Goal: Information Seeking & Learning: Learn about a topic

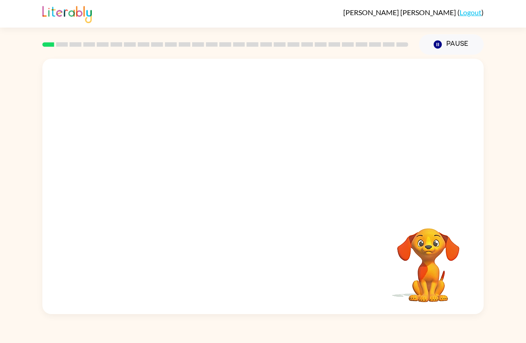
click at [433, 266] on video "Your browser must support playing .mp4 files to use Literably. Please try using…" at bounding box center [427, 259] width 89 height 89
click at [294, 193] on div at bounding box center [262, 187] width 441 height 256
click at [257, 196] on div at bounding box center [262, 191] width 57 height 33
click at [260, 186] on div at bounding box center [262, 191] width 57 height 33
click at [254, 189] on button "button" at bounding box center [262, 191] width 57 height 33
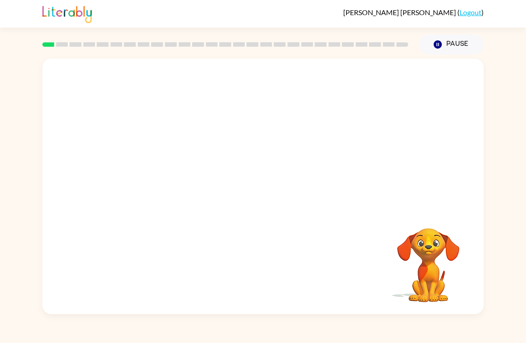
click at [444, 253] on video "Your browser must support playing .mp4 files to use Literably. Please try using…" at bounding box center [427, 259] width 89 height 89
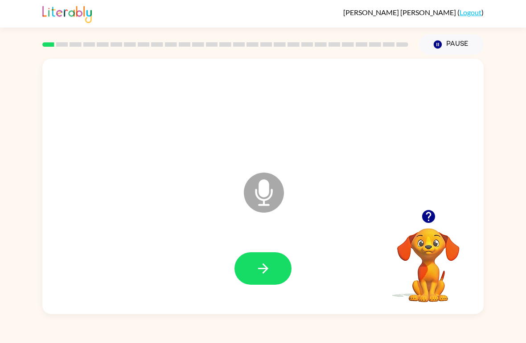
click at [261, 268] on icon "button" at bounding box center [263, 269] width 16 height 16
click at [456, 223] on div at bounding box center [427, 216] width 89 height 23
click at [417, 216] on button "button" at bounding box center [428, 216] width 23 height 23
click at [427, 214] on icon "button" at bounding box center [428, 217] width 16 height 16
click at [272, 264] on button "button" at bounding box center [262, 269] width 57 height 33
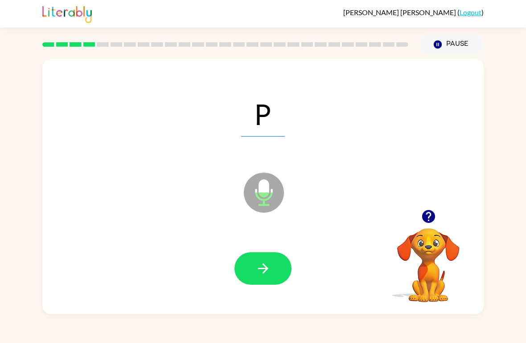
click at [264, 275] on icon "button" at bounding box center [263, 269] width 16 height 16
click at [273, 295] on div at bounding box center [262, 268] width 423 height 73
click at [273, 294] on div at bounding box center [262, 268] width 423 height 73
click at [247, 264] on button "button" at bounding box center [262, 269] width 57 height 33
click at [283, 269] on button "button" at bounding box center [262, 269] width 57 height 33
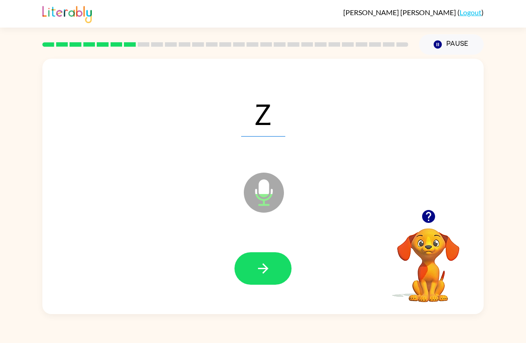
click at [272, 266] on button "button" at bounding box center [262, 269] width 57 height 33
click at [268, 270] on icon "button" at bounding box center [263, 269] width 16 height 16
click at [274, 272] on button "button" at bounding box center [262, 269] width 57 height 33
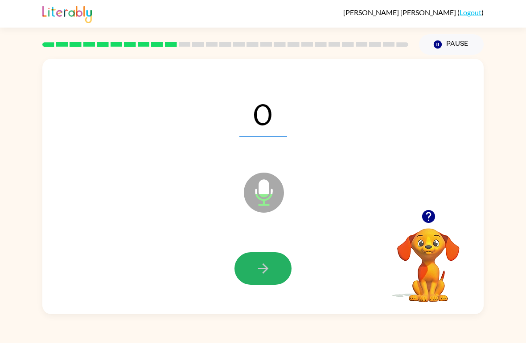
click at [264, 264] on icon "button" at bounding box center [263, 269] width 16 height 16
click at [266, 263] on icon "button" at bounding box center [263, 269] width 16 height 16
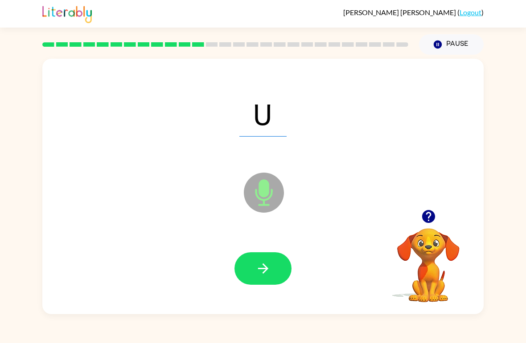
click at [265, 261] on icon "button" at bounding box center [263, 269] width 16 height 16
click at [266, 269] on icon "button" at bounding box center [262, 269] width 10 height 10
click at [261, 272] on icon "button" at bounding box center [263, 269] width 16 height 16
click at [274, 272] on button "button" at bounding box center [262, 269] width 57 height 33
click at [267, 273] on icon "button" at bounding box center [263, 269] width 16 height 16
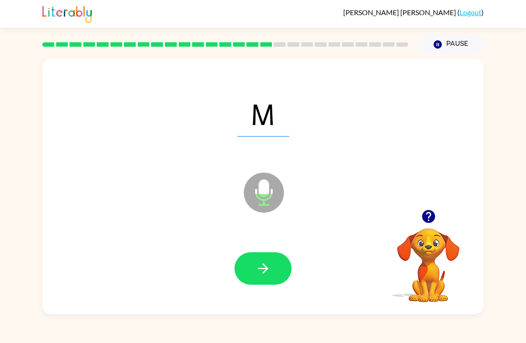
click at [269, 269] on icon "button" at bounding box center [263, 269] width 16 height 16
click at [268, 267] on icon "button" at bounding box center [263, 269] width 16 height 16
click at [273, 271] on button "button" at bounding box center [262, 269] width 57 height 33
click at [274, 269] on button "button" at bounding box center [262, 269] width 57 height 33
click at [260, 262] on icon "button" at bounding box center [263, 269] width 16 height 16
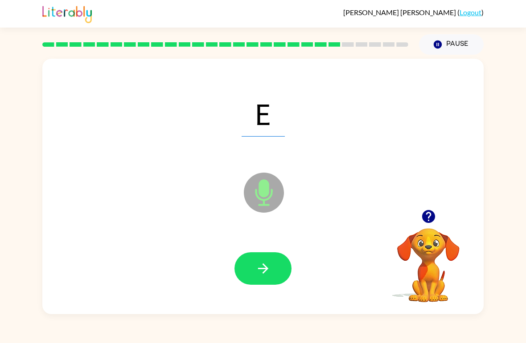
click at [277, 268] on button "button" at bounding box center [262, 269] width 57 height 33
click at [281, 268] on button "button" at bounding box center [262, 269] width 57 height 33
click at [267, 273] on icon "button" at bounding box center [263, 269] width 16 height 16
click at [273, 267] on button "button" at bounding box center [262, 269] width 57 height 33
click at [271, 283] on button "button" at bounding box center [262, 269] width 57 height 33
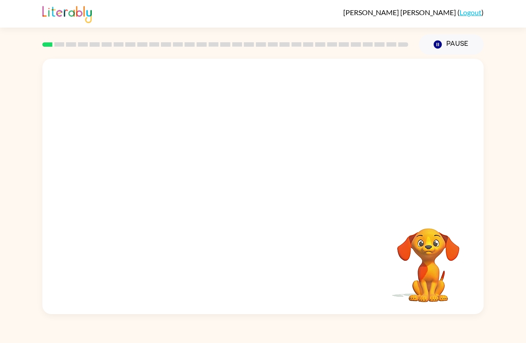
click at [281, 168] on video "Your browser must support playing .mp4 files to use Literably. Please try using…" at bounding box center [262, 134] width 441 height 151
click at [307, 163] on video "Your browser must support playing .mp4 files to use Literably. Please try using…" at bounding box center [262, 134] width 441 height 151
click at [378, 160] on video "Your browser must support playing .mp4 files to use Literably. Please try using…" at bounding box center [262, 134] width 441 height 151
click at [278, 171] on video "Your browser must support playing .mp4 files to use Literably. Please try using…" at bounding box center [262, 134] width 441 height 151
click at [288, 175] on video "Your browser must support playing .mp4 files to use Literably. Please try using…" at bounding box center [262, 134] width 441 height 151
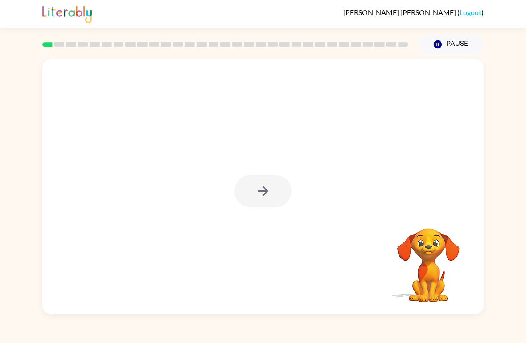
click at [259, 196] on div at bounding box center [262, 191] width 57 height 33
click at [275, 204] on button "button" at bounding box center [262, 191] width 57 height 33
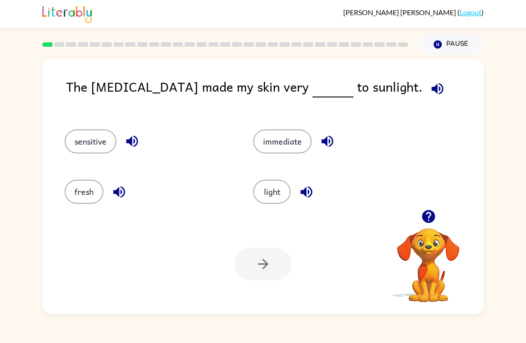
click at [290, 182] on div "light" at bounding box center [337, 192] width 168 height 24
click at [268, 195] on button "light" at bounding box center [271, 192] width 37 height 24
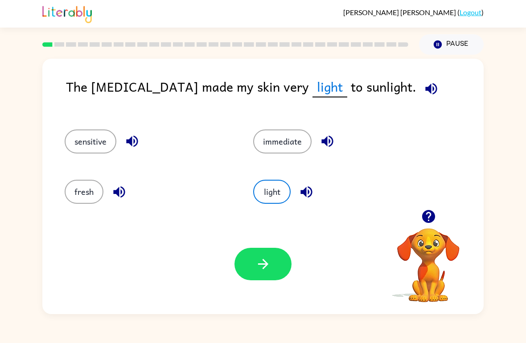
click at [70, 128] on div "sensitive" at bounding box center [142, 138] width 188 height 50
click at [87, 139] on button "sensitive" at bounding box center [91, 142] width 52 height 24
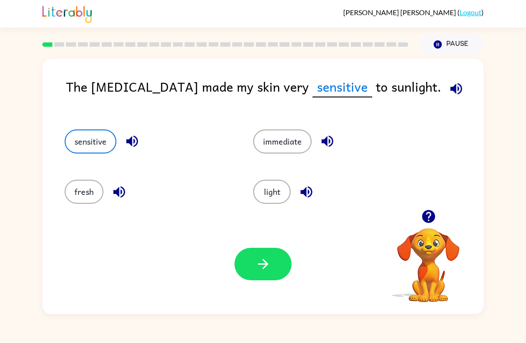
click at [279, 182] on button "light" at bounding box center [271, 192] width 37 height 24
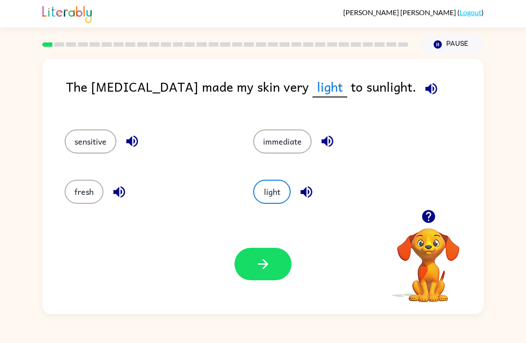
click at [252, 263] on button "button" at bounding box center [262, 264] width 57 height 33
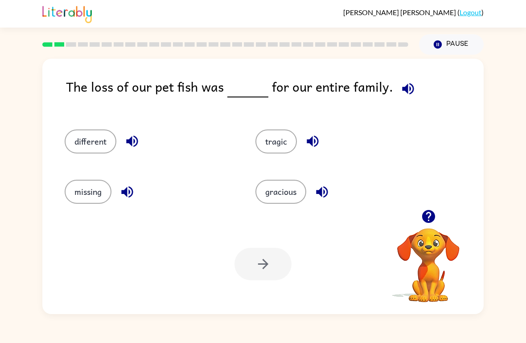
click at [414, 80] on span at bounding box center [406, 87] width 26 height 20
click at [393, 93] on span at bounding box center [406, 87] width 26 height 20
click at [400, 83] on icon "button" at bounding box center [408, 89] width 16 height 16
click at [272, 131] on button "tragic" at bounding box center [275, 142] width 41 height 24
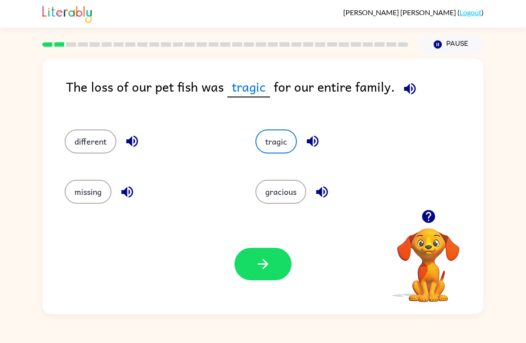
click at [260, 269] on icon "button" at bounding box center [263, 265] width 16 height 16
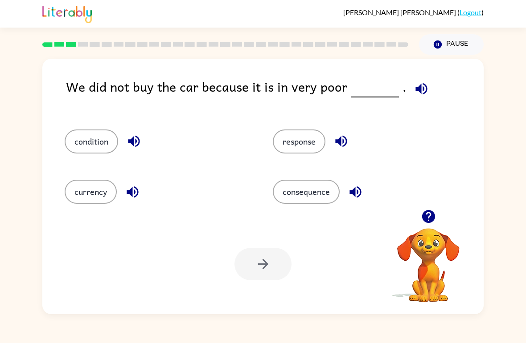
click at [86, 136] on button "condition" at bounding box center [91, 142] width 53 height 24
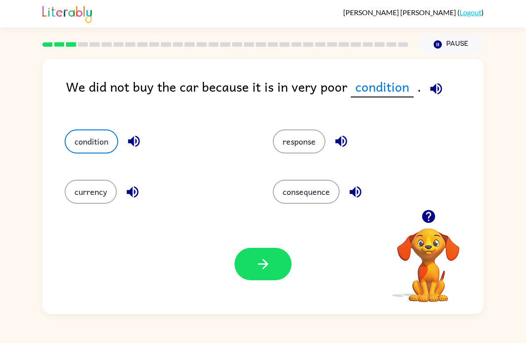
click at [264, 263] on icon "button" at bounding box center [263, 265] width 16 height 16
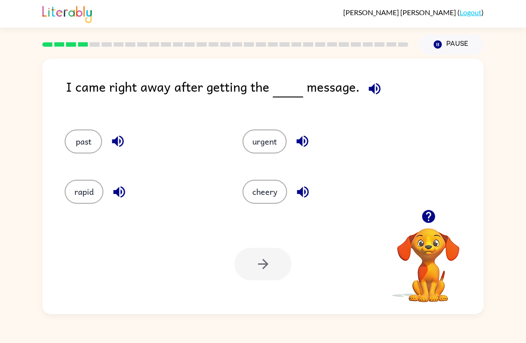
click at [257, 136] on button "urgent" at bounding box center [264, 142] width 44 height 24
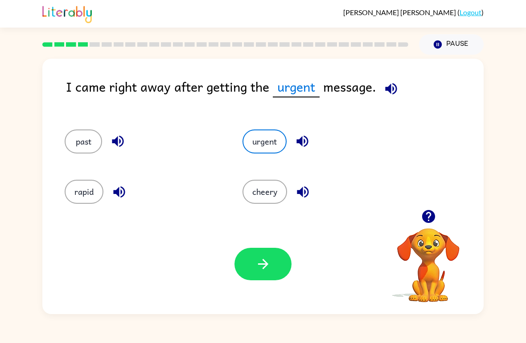
click at [258, 254] on button "button" at bounding box center [262, 264] width 57 height 33
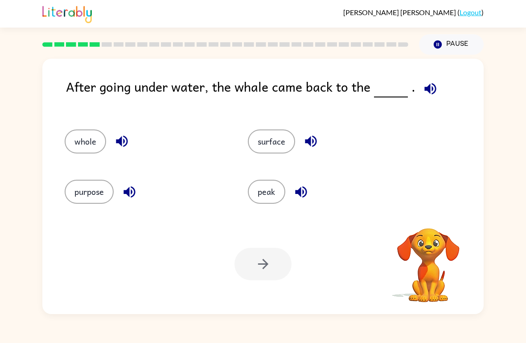
click at [267, 132] on button "surface" at bounding box center [271, 142] width 47 height 24
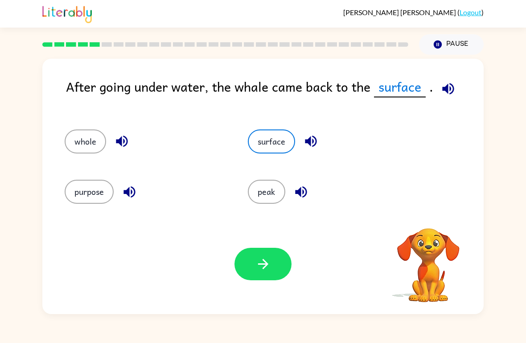
click at [265, 258] on icon "button" at bounding box center [263, 265] width 16 height 16
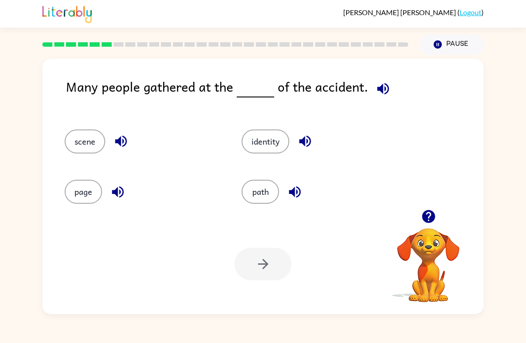
click at [262, 139] on button "identity" at bounding box center [265, 142] width 48 height 24
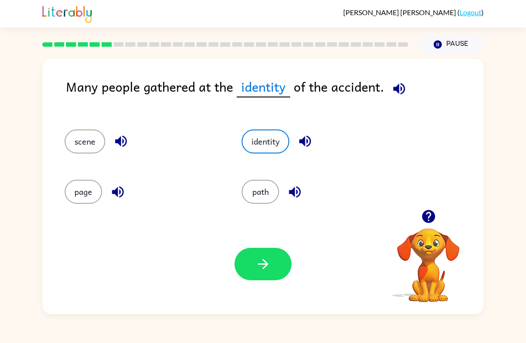
click at [256, 276] on button "button" at bounding box center [262, 264] width 57 height 33
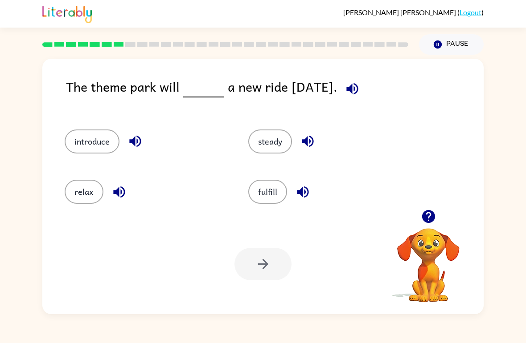
click at [266, 199] on button "fulfill" at bounding box center [267, 192] width 39 height 24
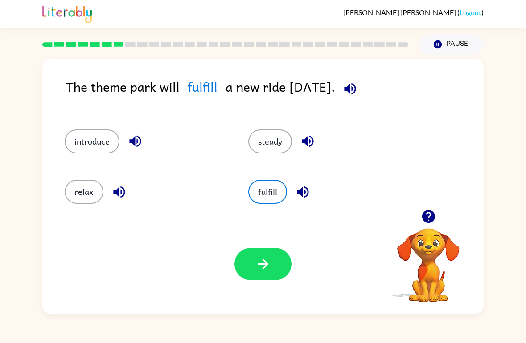
click at [259, 264] on icon "button" at bounding box center [263, 265] width 16 height 16
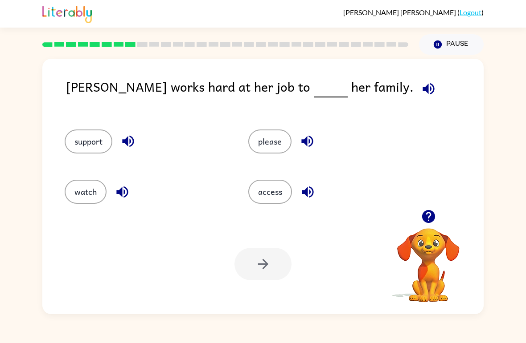
click at [98, 143] on button "support" at bounding box center [89, 142] width 48 height 24
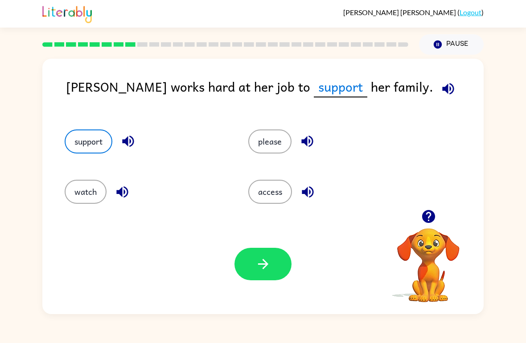
click at [253, 281] on button "button" at bounding box center [262, 264] width 57 height 33
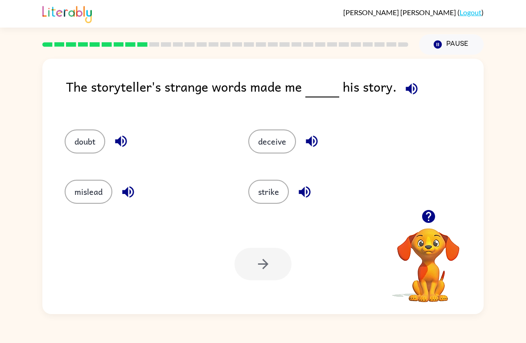
click at [278, 184] on button "strike" at bounding box center [268, 192] width 41 height 24
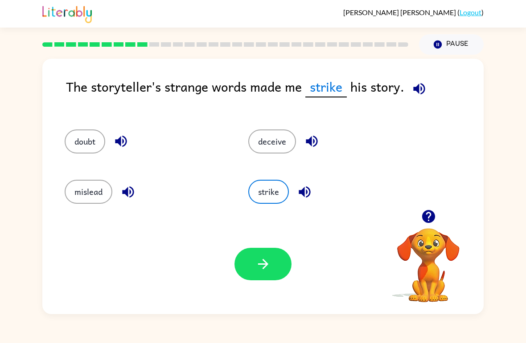
click at [87, 153] on button "doubt" at bounding box center [85, 142] width 41 height 24
click at [93, 197] on button "mislead" at bounding box center [89, 192] width 48 height 24
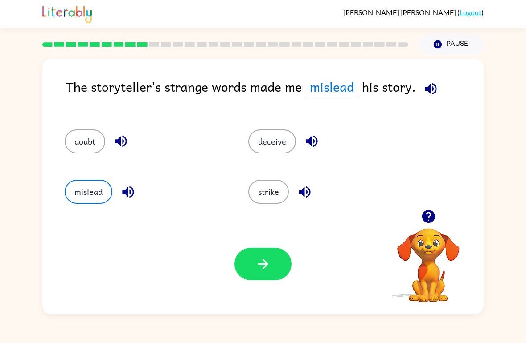
click at [259, 245] on div "Your browser must support playing .mp4 files to use Literably. Please try using…" at bounding box center [262, 264] width 441 height 100
click at [275, 267] on button "button" at bounding box center [262, 264] width 57 height 33
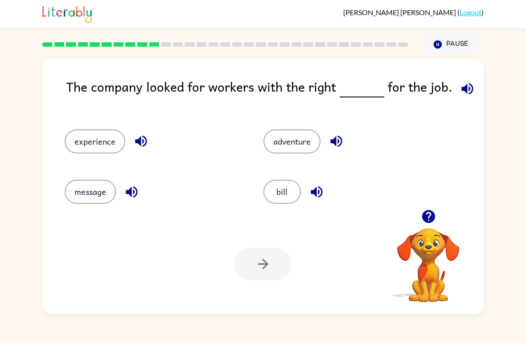
click at [98, 124] on div "experience" at bounding box center [147, 138] width 199 height 50
click at [90, 135] on button "experience" at bounding box center [95, 142] width 61 height 24
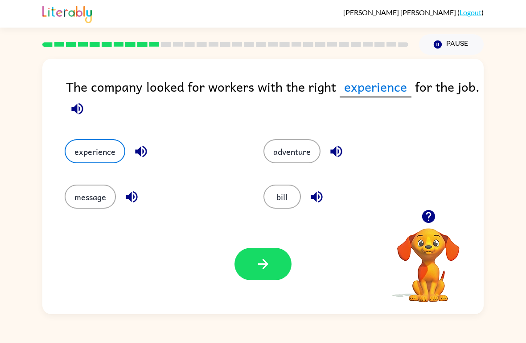
click at [260, 268] on icon "button" at bounding box center [263, 265] width 16 height 16
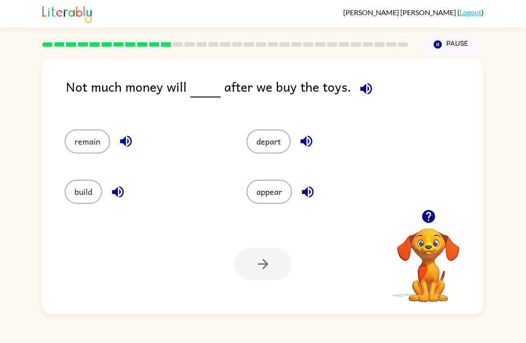
click at [273, 183] on button "appear" at bounding box center [268, 192] width 45 height 24
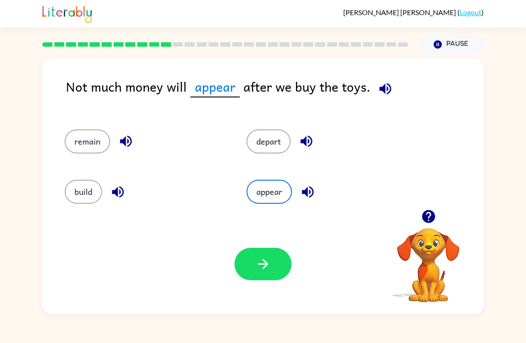
click at [268, 256] on button "button" at bounding box center [262, 264] width 57 height 33
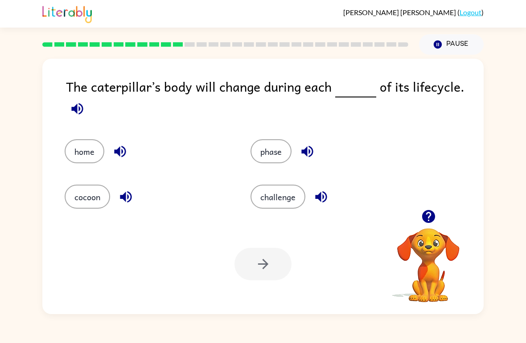
click at [277, 134] on div "phase" at bounding box center [326, 144] width 186 height 45
click at [253, 271] on div at bounding box center [262, 264] width 57 height 33
click at [270, 149] on button "phase" at bounding box center [270, 151] width 41 height 24
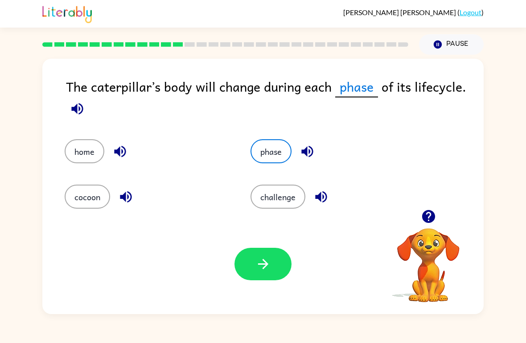
click at [263, 260] on icon "button" at bounding box center [262, 264] width 10 height 10
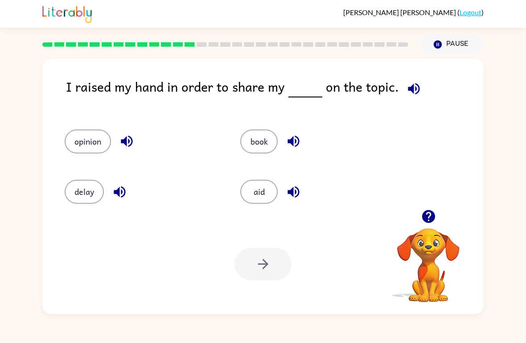
click at [257, 122] on div "book" at bounding box center [310, 138] width 175 height 50
click at [261, 132] on button "book" at bounding box center [258, 142] width 37 height 24
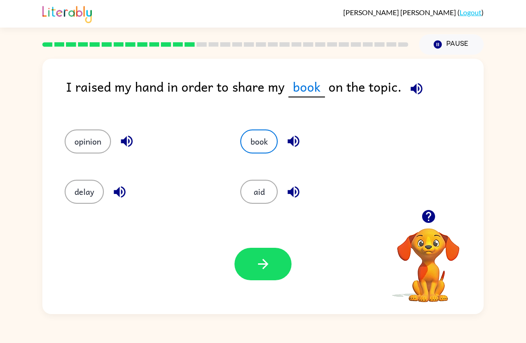
click at [69, 148] on button "opinion" at bounding box center [88, 142] width 46 height 24
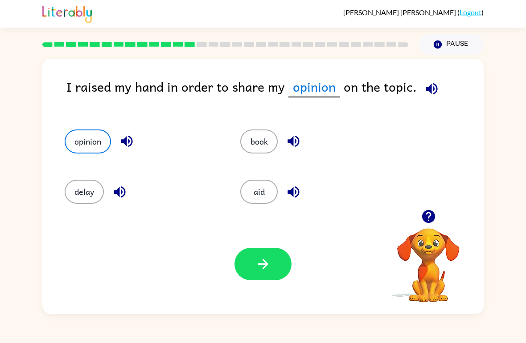
click at [266, 264] on icon "button" at bounding box center [262, 264] width 10 height 10
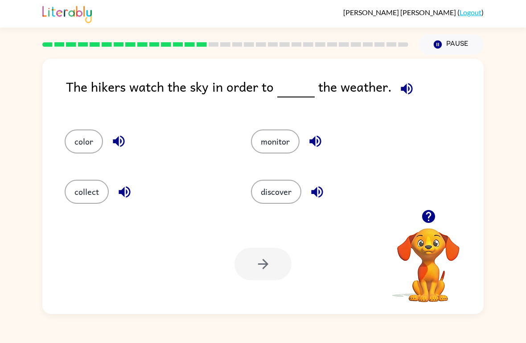
click at [289, 186] on button "discover" at bounding box center [276, 192] width 50 height 24
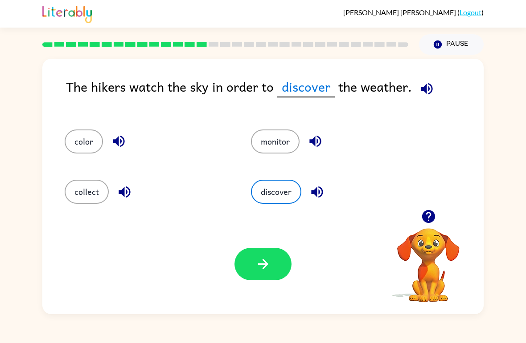
click at [272, 257] on button "button" at bounding box center [262, 264] width 57 height 33
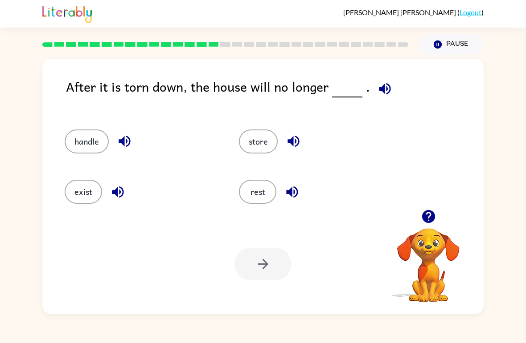
click at [92, 121] on div "handle" at bounding box center [135, 138] width 174 height 50
click at [122, 111] on div "After it is torn down, the house will no longer ." at bounding box center [274, 94] width 417 height 35
click at [150, 117] on div "handle" at bounding box center [135, 138] width 174 height 50
click at [182, 118] on div "handle" at bounding box center [135, 138] width 174 height 50
click at [224, 118] on div "store" at bounding box center [309, 138] width 174 height 50
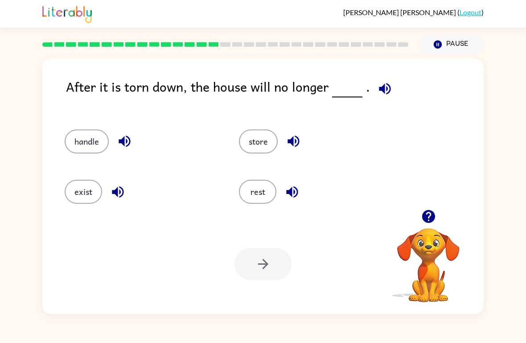
click at [278, 118] on div "store" at bounding box center [309, 138] width 174 height 50
click at [260, 117] on div "store" at bounding box center [309, 138] width 174 height 50
click at [293, 114] on div "store" at bounding box center [309, 138] width 174 height 50
click at [264, 187] on button "rest" at bounding box center [257, 192] width 37 height 24
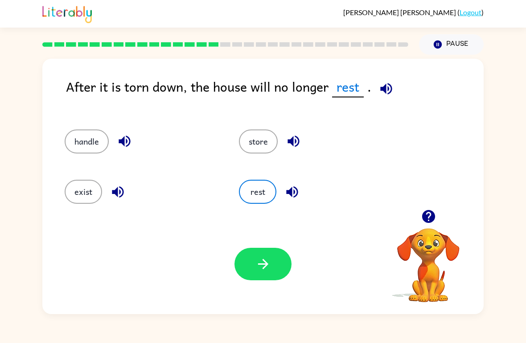
click at [285, 253] on button "button" at bounding box center [262, 264] width 57 height 33
click at [285, 253] on div at bounding box center [262, 264] width 57 height 33
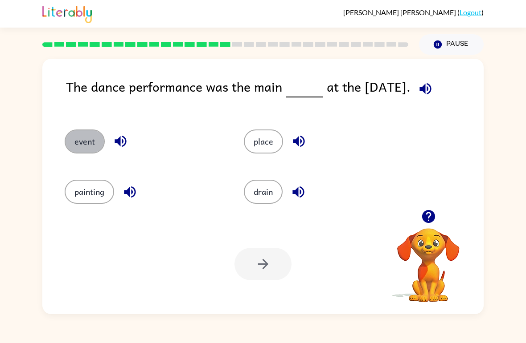
click at [83, 134] on button "event" at bounding box center [85, 142] width 40 height 24
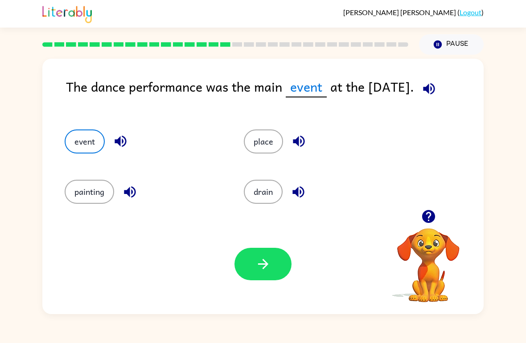
click at [253, 270] on button "button" at bounding box center [262, 264] width 57 height 33
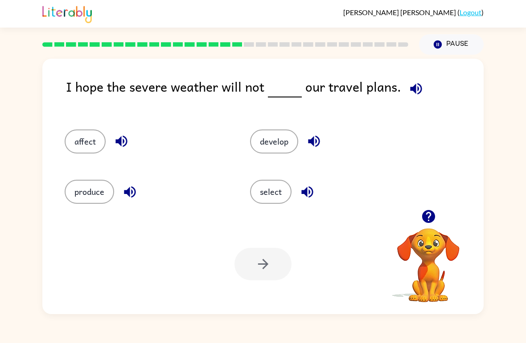
click at [258, 194] on button "select" at bounding box center [270, 192] width 41 height 24
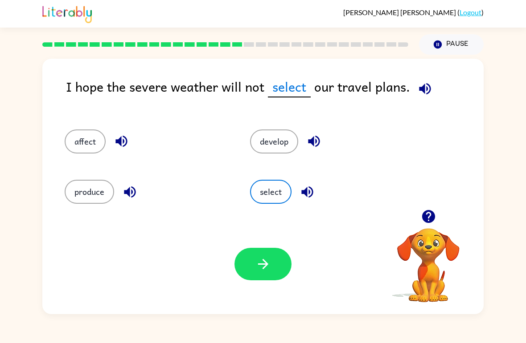
click at [260, 263] on icon "button" at bounding box center [263, 265] width 16 height 16
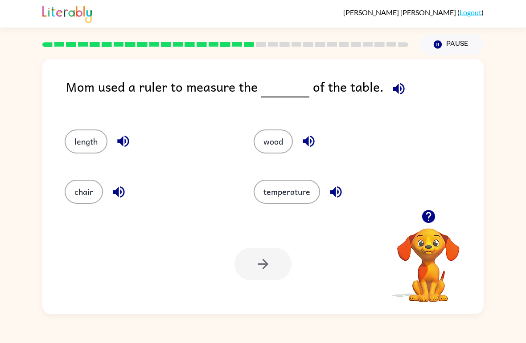
click at [76, 200] on button "chair" at bounding box center [84, 192] width 38 height 24
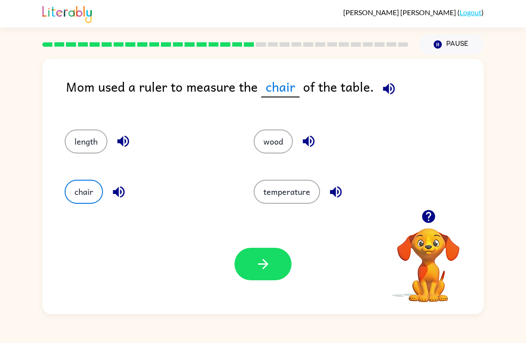
click at [84, 144] on button "length" at bounding box center [86, 142] width 43 height 24
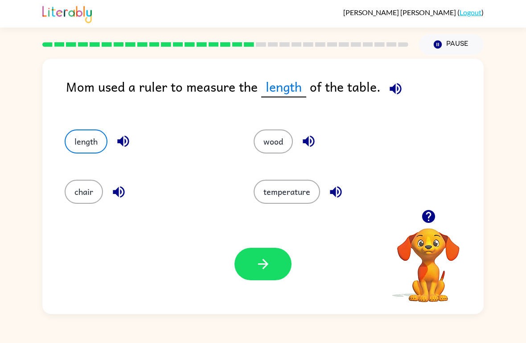
click at [271, 254] on button "button" at bounding box center [262, 264] width 57 height 33
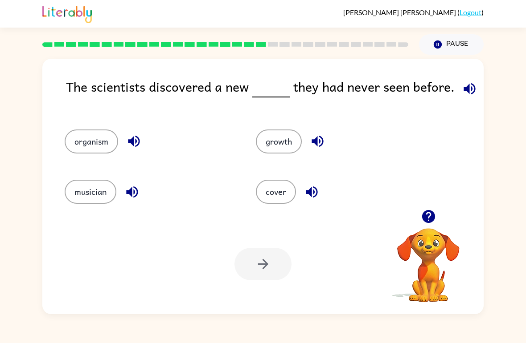
click at [275, 149] on button "growth" at bounding box center [279, 142] width 46 height 24
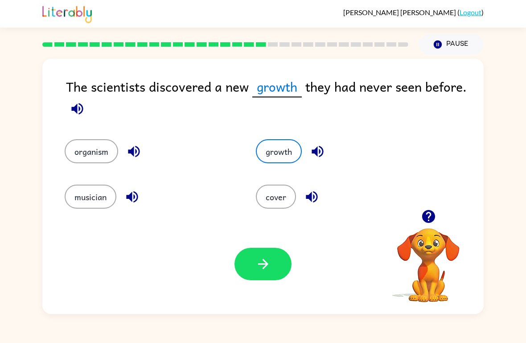
click at [90, 147] on button "organism" at bounding box center [91, 151] width 53 height 24
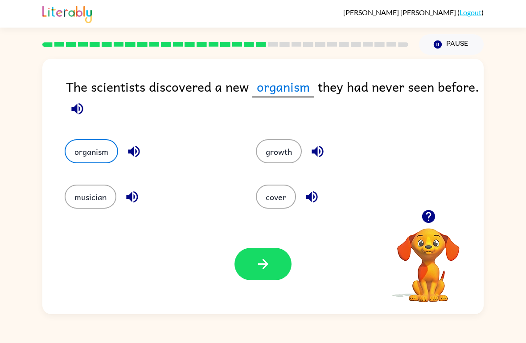
click at [248, 261] on button "button" at bounding box center [262, 264] width 57 height 33
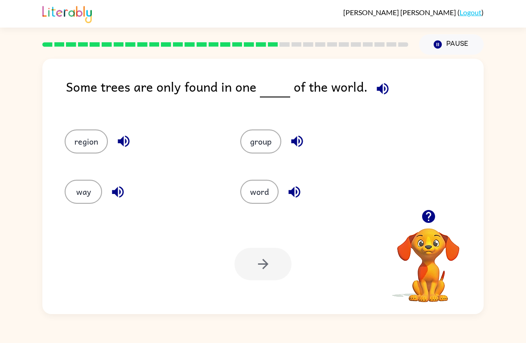
click at [98, 143] on button "region" at bounding box center [86, 142] width 43 height 24
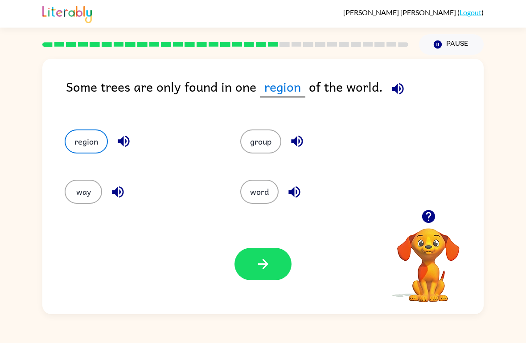
click at [264, 134] on button "group" at bounding box center [260, 142] width 41 height 24
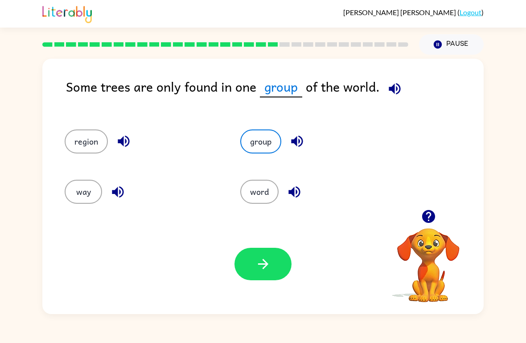
click at [241, 137] on button "group" at bounding box center [260, 142] width 41 height 24
click at [272, 267] on button "button" at bounding box center [262, 264] width 57 height 33
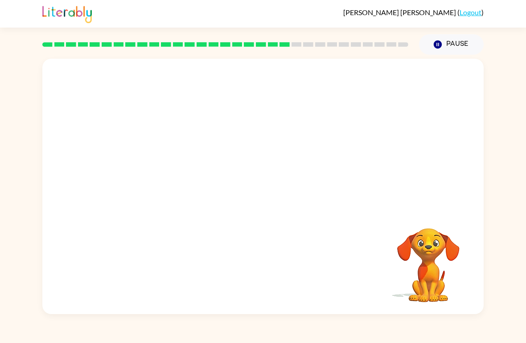
click at [173, 181] on video "Your browser must support playing .mp4 files to use Literably. Please try using…" at bounding box center [262, 134] width 441 height 151
click at [261, 182] on div at bounding box center [262, 191] width 57 height 33
click at [285, 168] on div at bounding box center [262, 187] width 441 height 256
click at [270, 185] on icon "button" at bounding box center [263, 191] width 16 height 16
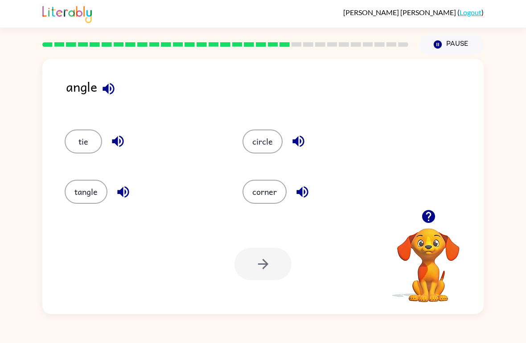
click at [257, 192] on button "corner" at bounding box center [264, 192] width 44 height 24
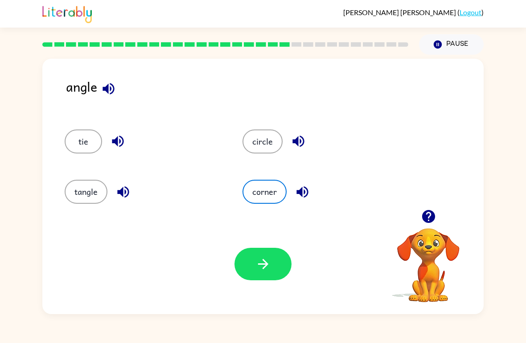
click at [257, 255] on button "button" at bounding box center [262, 264] width 57 height 33
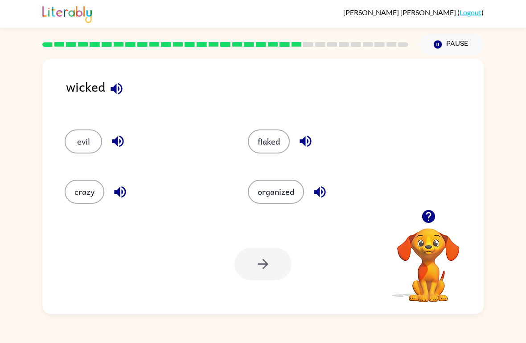
click at [85, 137] on button "evil" at bounding box center [83, 142] width 37 height 24
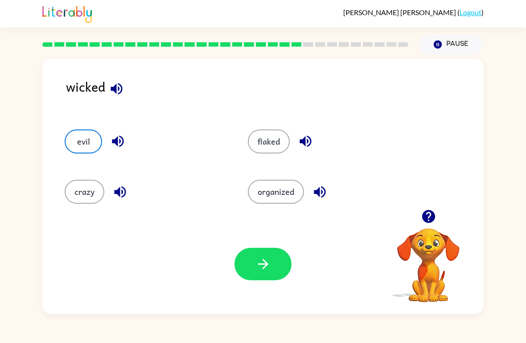
click at [77, 137] on button "evil" at bounding box center [83, 142] width 37 height 24
click at [261, 253] on button "button" at bounding box center [262, 264] width 57 height 33
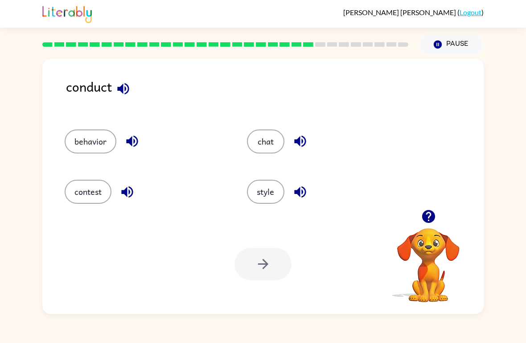
click at [97, 132] on button "behavior" at bounding box center [91, 142] width 52 height 24
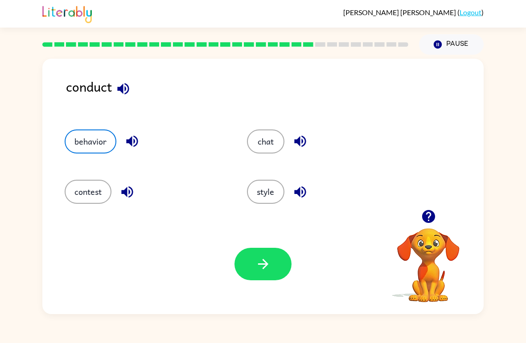
click at [290, 269] on button "button" at bounding box center [262, 264] width 57 height 33
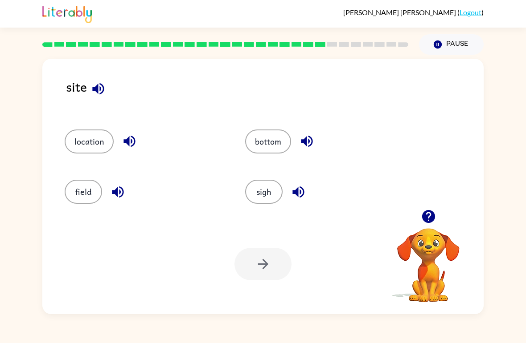
click at [277, 132] on button "bottom" at bounding box center [268, 142] width 46 height 24
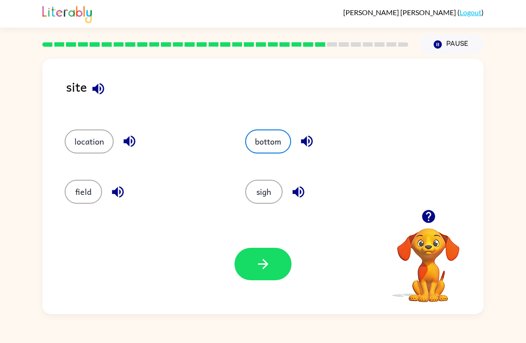
click at [259, 245] on div "Your browser must support playing .mp4 files to use Literably. Please try using…" at bounding box center [262, 264] width 441 height 100
click at [225, 255] on div "Your browser must support playing .mp4 files to use Literably. Please try using…" at bounding box center [262, 264] width 441 height 100
click at [249, 139] on button "bottom" at bounding box center [268, 142] width 46 height 24
click at [269, 271] on icon "button" at bounding box center [263, 265] width 16 height 16
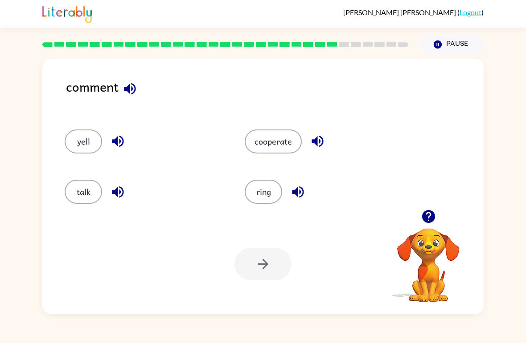
click at [82, 196] on button "talk" at bounding box center [83, 192] width 37 height 24
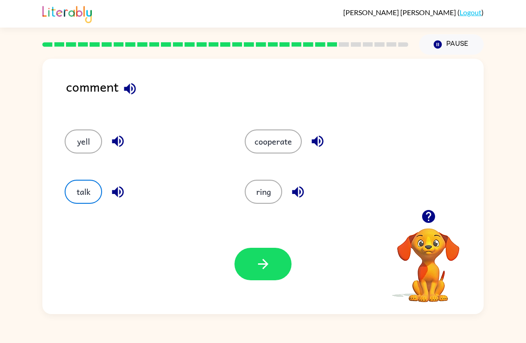
click at [232, 267] on div "Your browser must support playing .mp4 files to use Literably. Please try using…" at bounding box center [262, 264] width 441 height 100
click at [255, 251] on button "button" at bounding box center [262, 264] width 57 height 33
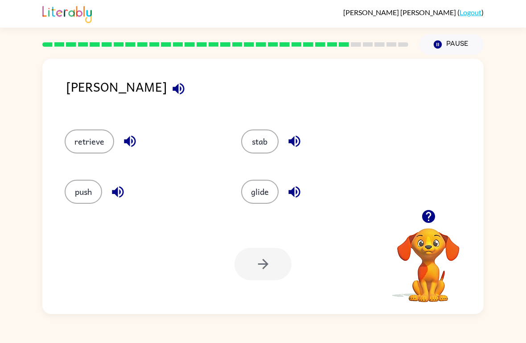
click at [265, 138] on button "stab" at bounding box center [259, 142] width 37 height 24
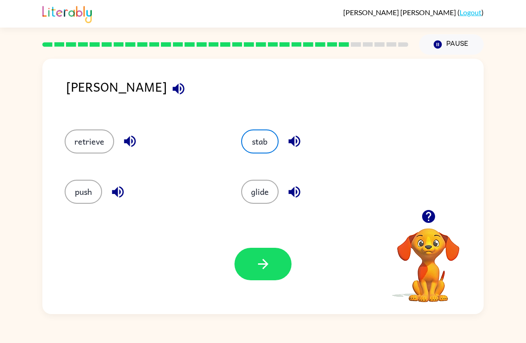
click at [255, 188] on button "glide" at bounding box center [259, 192] width 37 height 24
click at [273, 131] on div "stab" at bounding box center [319, 142] width 156 height 24
click at [263, 197] on button "glide" at bounding box center [259, 192] width 37 height 24
click at [93, 140] on button "retrieve" at bounding box center [89, 142] width 49 height 24
click at [77, 196] on button "push" at bounding box center [83, 192] width 37 height 24
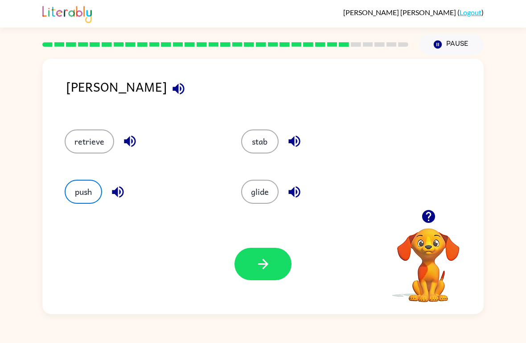
click at [64, 180] on div "push" at bounding box center [136, 188] width 176 height 50
click at [89, 130] on button "retrieve" at bounding box center [89, 142] width 49 height 24
click at [250, 267] on button "button" at bounding box center [262, 264] width 57 height 33
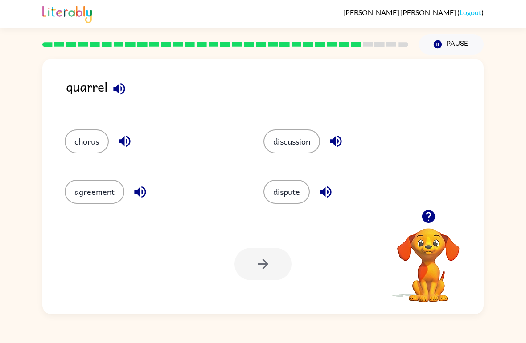
click at [304, 194] on button "dispute" at bounding box center [286, 192] width 46 height 24
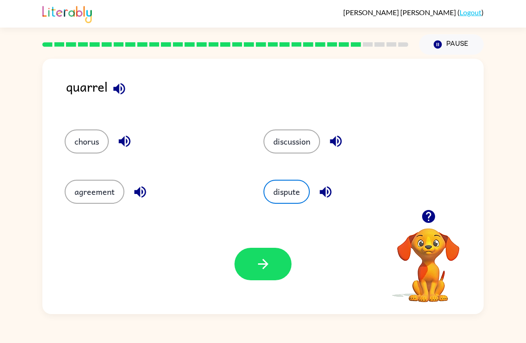
click at [303, 147] on button "discussion" at bounding box center [291, 142] width 57 height 24
click at [257, 258] on icon "button" at bounding box center [263, 265] width 16 height 16
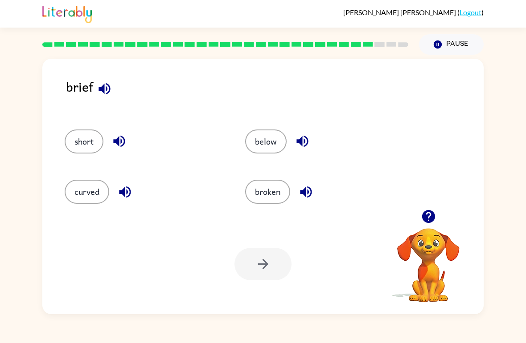
click at [86, 151] on button "short" at bounding box center [84, 142] width 39 height 24
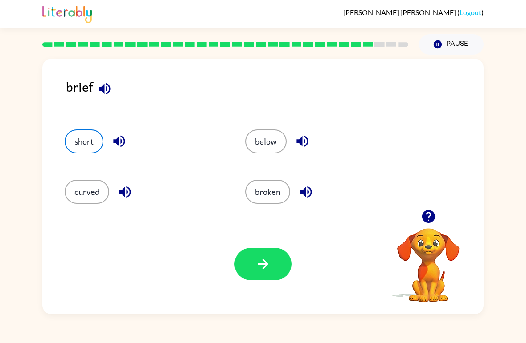
click at [269, 263] on icon "button" at bounding box center [263, 265] width 16 height 16
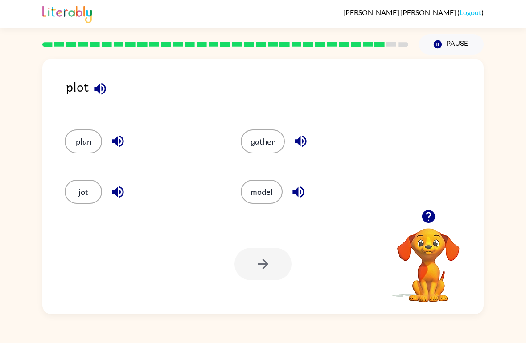
click at [85, 187] on button "jot" at bounding box center [83, 192] width 37 height 24
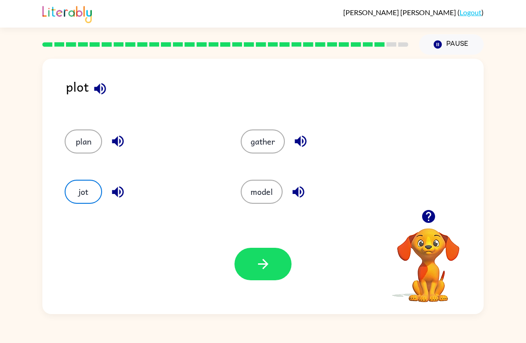
click at [290, 271] on button "button" at bounding box center [262, 264] width 57 height 33
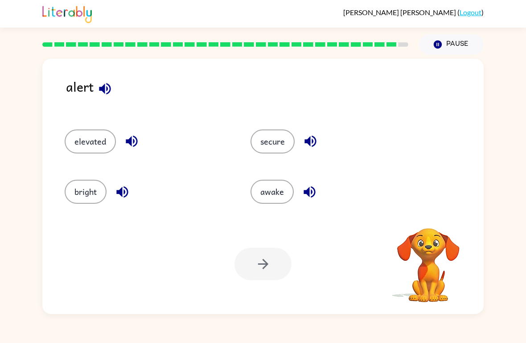
click at [267, 265] on div at bounding box center [262, 264] width 57 height 33
click at [271, 136] on button "secure" at bounding box center [272, 142] width 44 height 24
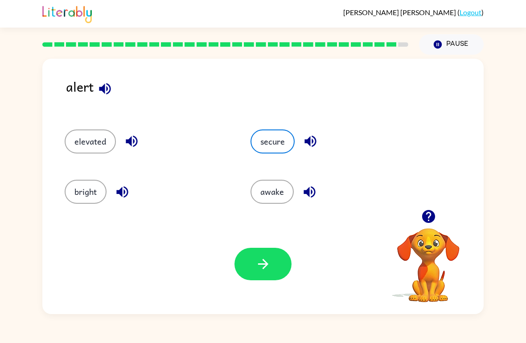
click at [277, 265] on button "button" at bounding box center [262, 264] width 57 height 33
